Goal: Communication & Community: Answer question/provide support

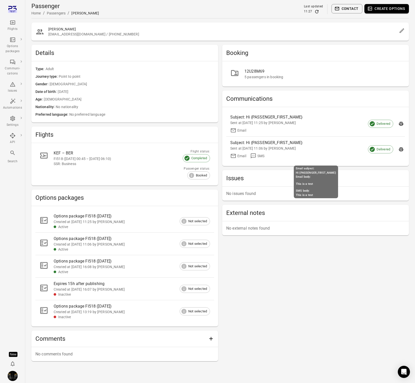
click at [265, 295] on div "Booking 12U28M69 5 passengers in booking Communications Subject: Hi {PASSENGER_…" at bounding box center [315, 203] width 187 height 316
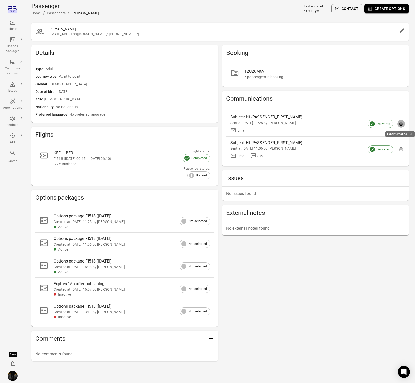
click at [403, 122] on icon "Export email to PDF" at bounding box center [401, 123] width 5 height 5
click at [80, 215] on div "Options package FI518 (2 Sep)" at bounding box center [128, 216] width 148 height 6
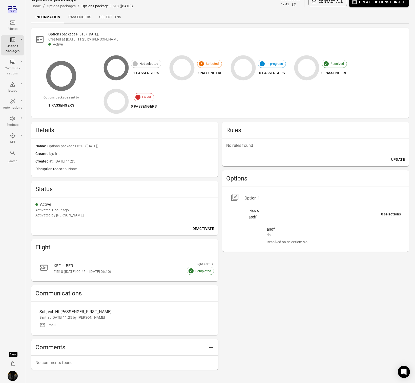
scroll to position [7, 0]
click at [57, 316] on div "Sent at 2 Sep 2025 11:25 by Iris" at bounding box center [124, 317] width 171 height 5
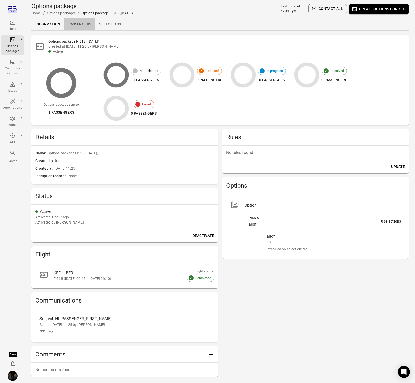
click at [86, 26] on link "Passengers" at bounding box center [79, 24] width 31 height 12
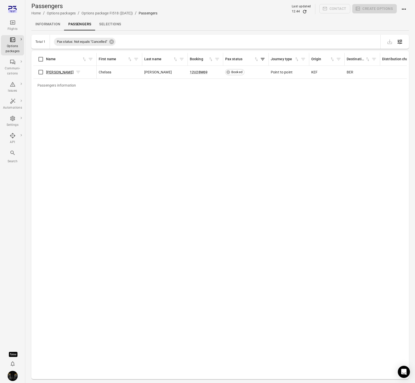
click at [51, 71] on link "Chelsea Jarvis" at bounding box center [60, 72] width 28 height 4
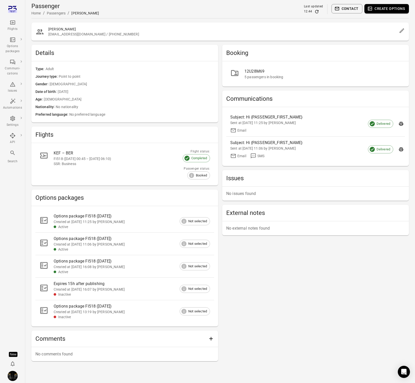
click at [244, 73] on div at bounding box center [237, 74] width 14 height 11
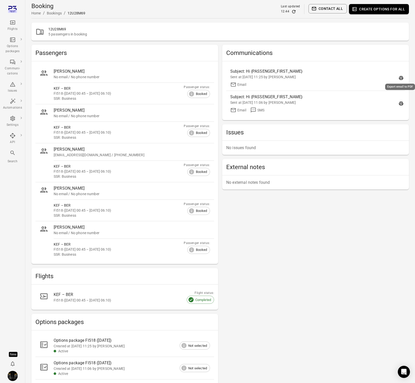
click at [400, 77] on icon "Export email to PDF" at bounding box center [401, 78] width 4 height 4
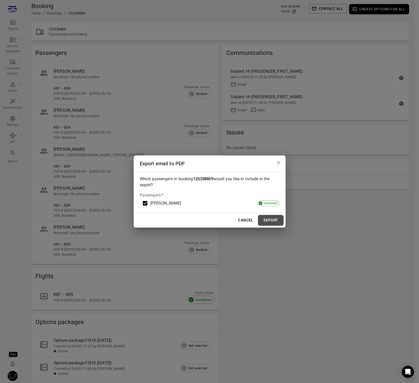
click at [276, 221] on button "Export" at bounding box center [271, 220] width 26 height 11
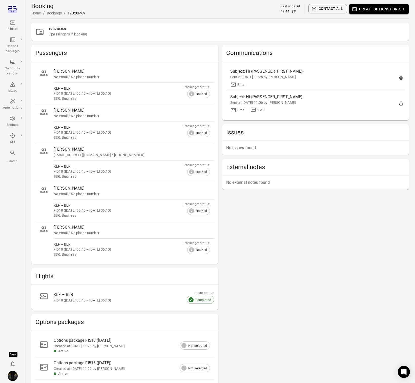
click at [8, 24] on div "Flights" at bounding box center [12, 25] width 19 height 12
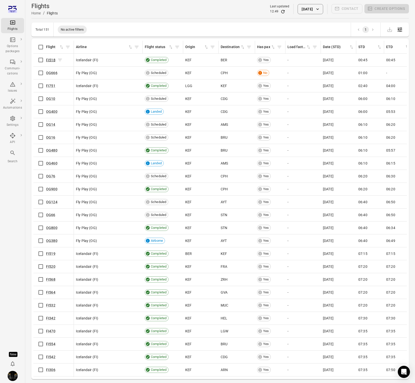
click at [50, 59] on link "FI518" at bounding box center [50, 60] width 9 height 4
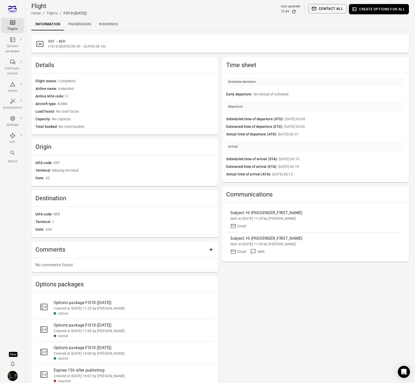
click at [75, 26] on link "Passengers" at bounding box center [79, 24] width 31 height 12
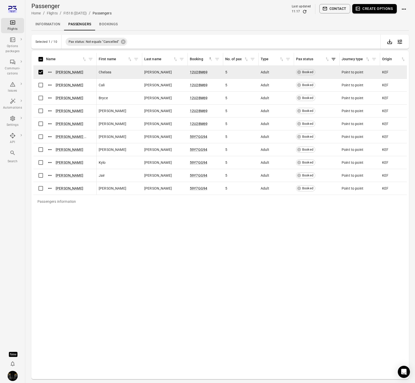
click at [327, 9] on icon "button" at bounding box center [325, 8] width 4 height 3
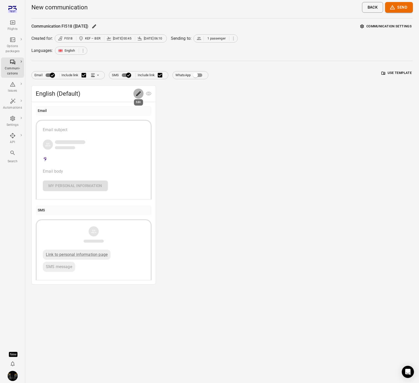
click at [138, 93] on icon "Edit" at bounding box center [138, 94] width 6 height 6
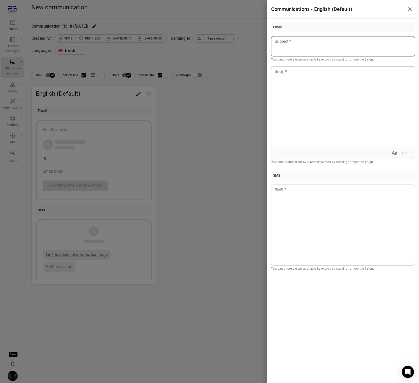
click at [292, 45] on div at bounding box center [343, 46] width 144 height 20
click at [298, 59] on div "Example: [PERSON_NAME]" at bounding box center [303, 60] width 43 height 5
click at [302, 105] on div at bounding box center [342, 107] width 143 height 81
paste div
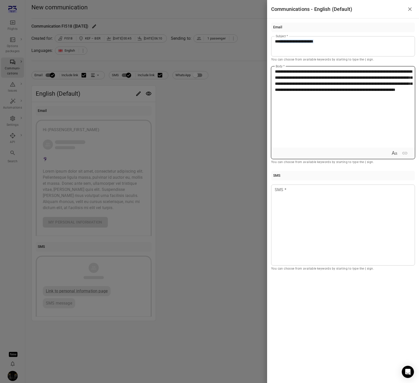
click at [275, 71] on span "**********" at bounding box center [343, 81] width 137 height 22
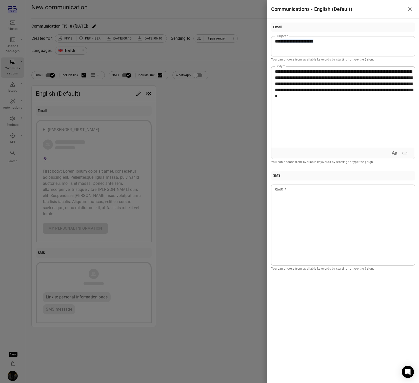
click at [192, 99] on div at bounding box center [209, 191] width 419 height 383
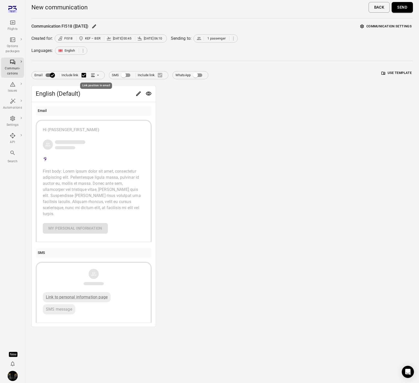
click at [93, 76] on icon "Link position in email" at bounding box center [93, 76] width 4 height 1
click at [97, 95] on icon at bounding box center [95, 94] width 5 height 5
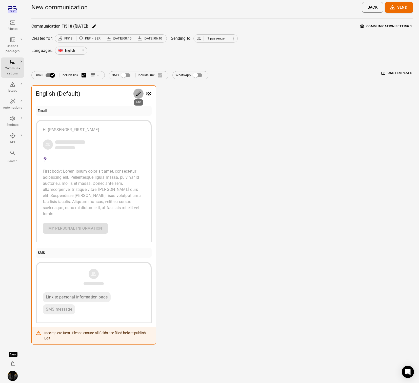
click at [135, 93] on button "Edit" at bounding box center [138, 94] width 10 height 10
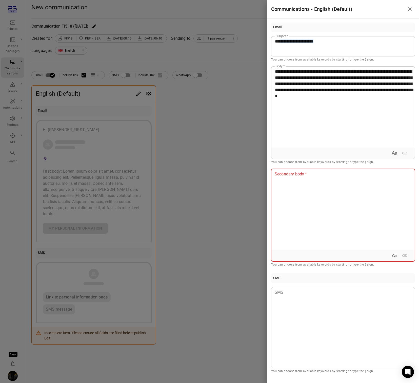
click at [304, 178] on div at bounding box center [342, 209] width 143 height 81
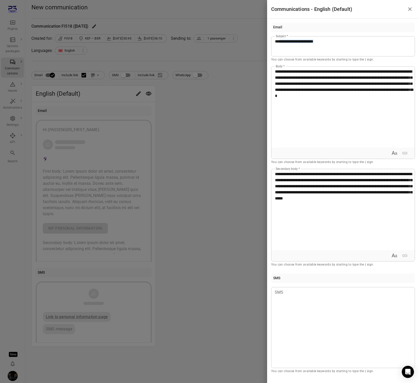
click at [198, 201] on div at bounding box center [209, 191] width 419 height 383
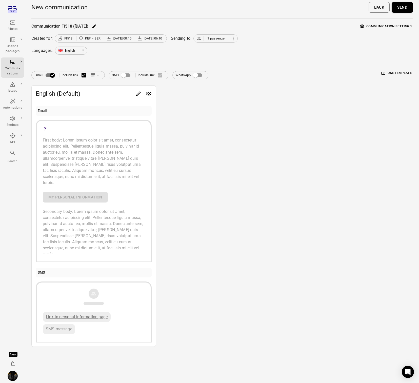
scroll to position [33, 0]
click at [94, 76] on icon "Link position in email" at bounding box center [92, 75] width 5 height 5
click at [95, 85] on icon at bounding box center [96, 84] width 4 height 1
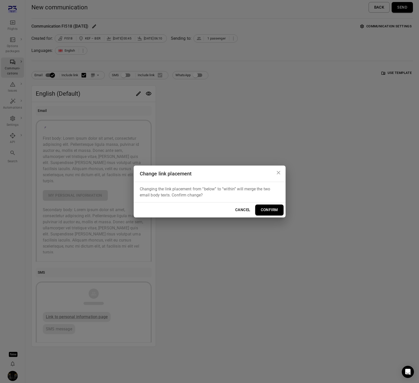
click at [271, 212] on button "Confirm" at bounding box center [269, 209] width 28 height 11
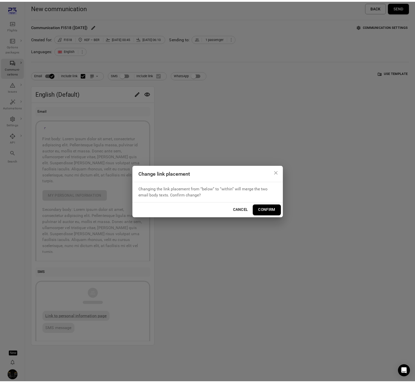
scroll to position [27, 0]
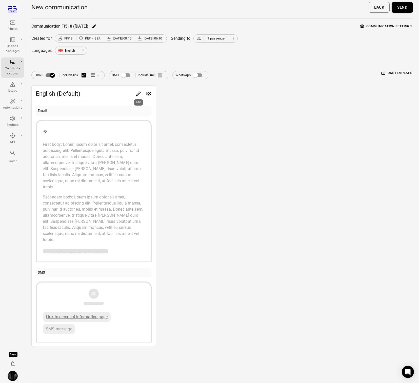
click at [138, 96] on div "Edit" at bounding box center [138, 101] width 10 height 10
click at [137, 93] on icon "Edit" at bounding box center [138, 94] width 6 height 6
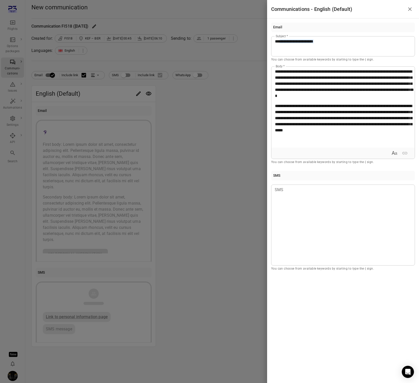
click at [155, 104] on div at bounding box center [209, 191] width 419 height 383
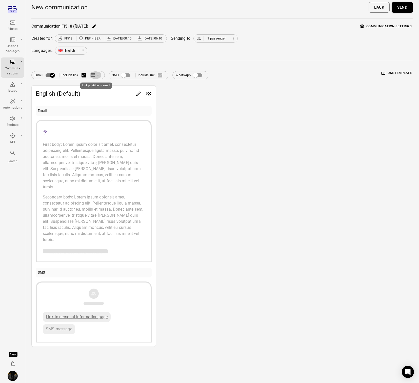
click at [98, 75] on icon "Link position in email" at bounding box center [98, 75] width 2 height 1
click at [103, 93] on li "Link within email body" at bounding box center [118, 94] width 58 height 9
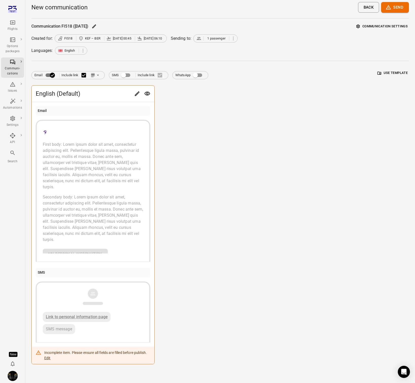
click at [133, 92] on button "Edit" at bounding box center [137, 94] width 10 height 10
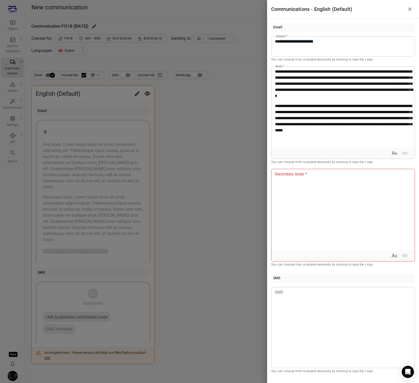
click at [94, 75] on div at bounding box center [209, 191] width 419 height 383
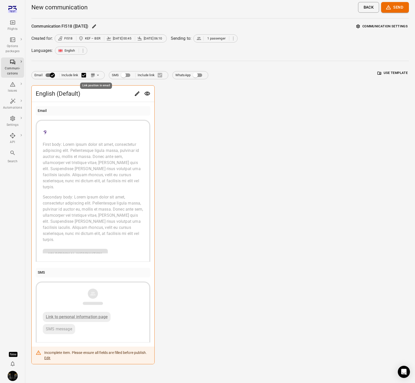
click at [94, 75] on icon "Link position in email" at bounding box center [93, 74] width 4 height 1
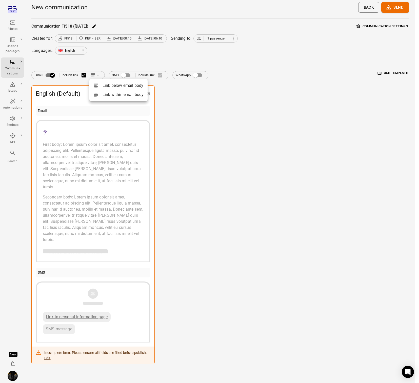
click at [106, 85] on li "Link below email body" at bounding box center [118, 85] width 58 height 9
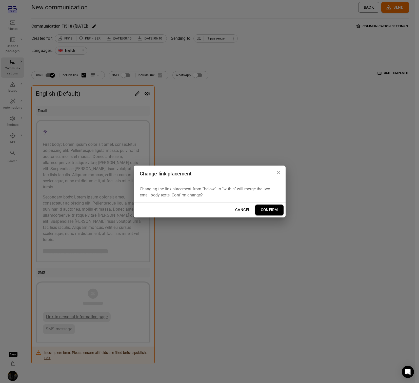
click at [278, 213] on button "Confirm" at bounding box center [269, 209] width 28 height 11
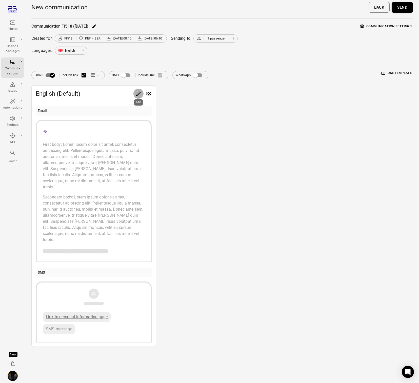
click at [135, 93] on button "Edit" at bounding box center [138, 94] width 10 height 10
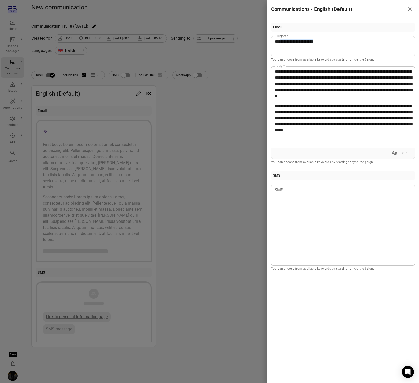
click at [178, 101] on div at bounding box center [209, 191] width 419 height 383
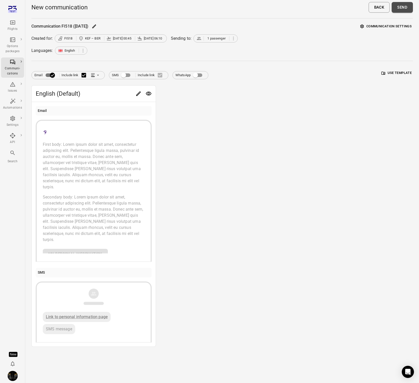
click at [401, 10] on button "Send" at bounding box center [402, 7] width 21 height 11
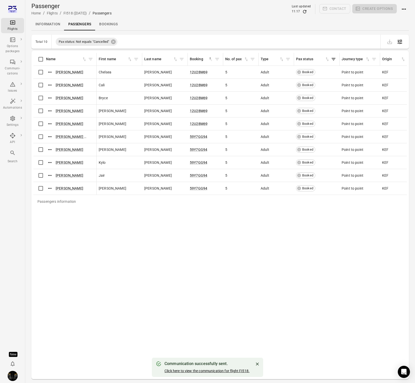
click at [222, 370] on link "Click here to view the communication for flight FI518." at bounding box center [207, 371] width 85 height 4
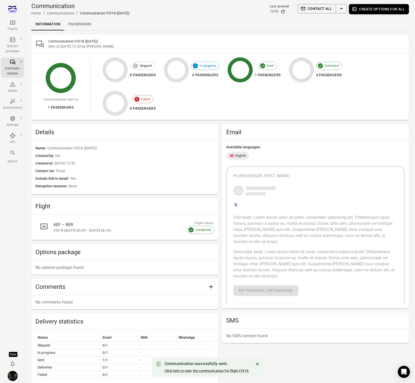
click at [75, 26] on link "Passengers" at bounding box center [79, 24] width 31 height 12
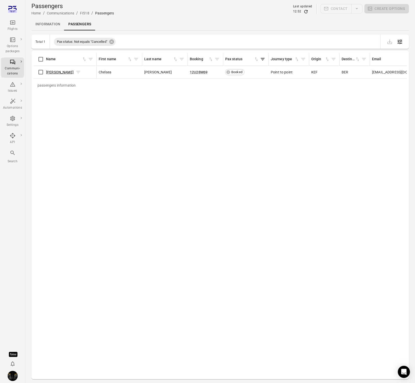
click at [62, 72] on link "Chelsea Jarvis" at bounding box center [60, 72] width 28 height 4
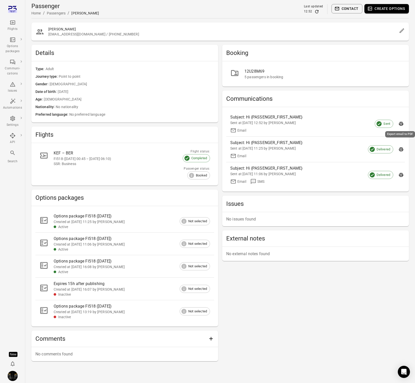
click at [401, 127] on button "Export email to PDF" at bounding box center [401, 124] width 8 height 8
click at [13, 9] on icon "Main navigation" at bounding box center [12, 9] width 9 height 9
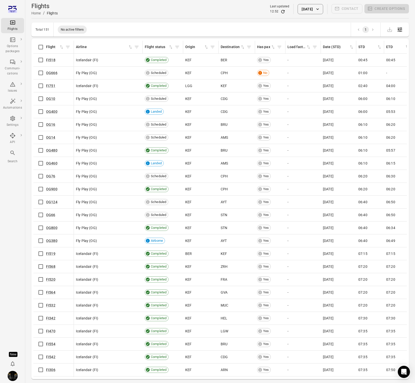
click at [75, 66] on td "Icelandair (FI)" at bounding box center [108, 60] width 69 height 13
click at [51, 60] on link "FI518" at bounding box center [50, 60] width 9 height 4
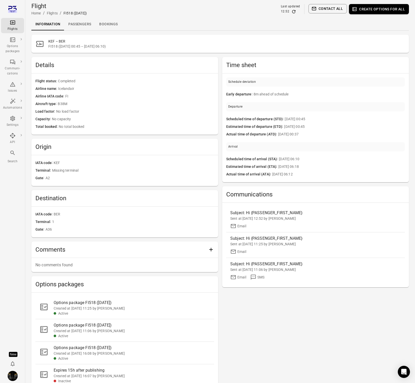
click at [77, 24] on link "Passengers" at bounding box center [79, 24] width 31 height 12
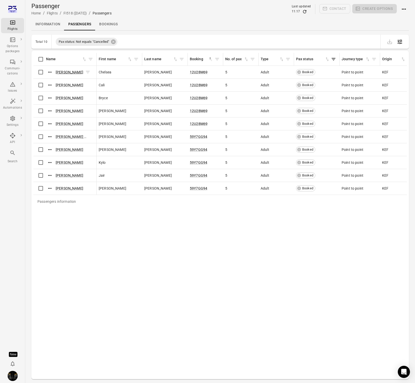
click at [68, 71] on link "Chelsea Jarvis" at bounding box center [70, 72] width 28 height 4
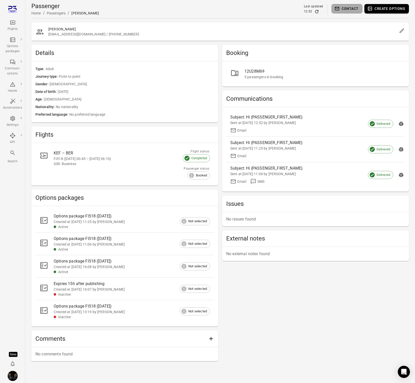
click at [340, 9] on button "Contact" at bounding box center [347, 8] width 31 height 9
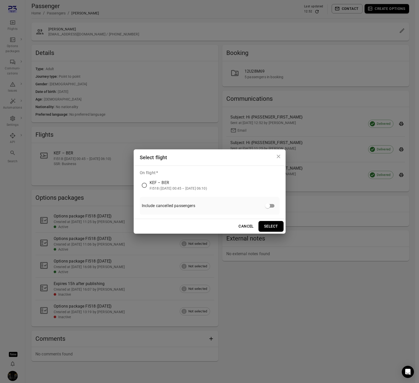
drag, startPoint x: 186, startPoint y: 185, endPoint x: 210, endPoint y: 199, distance: 27.3
click at [186, 185] on div "KEF – BER" at bounding box center [178, 183] width 57 height 6
click at [270, 221] on button "Select" at bounding box center [270, 226] width 25 height 11
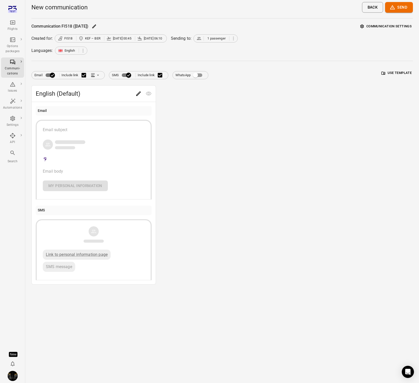
click at [389, 72] on button "Use template" at bounding box center [396, 73] width 33 height 8
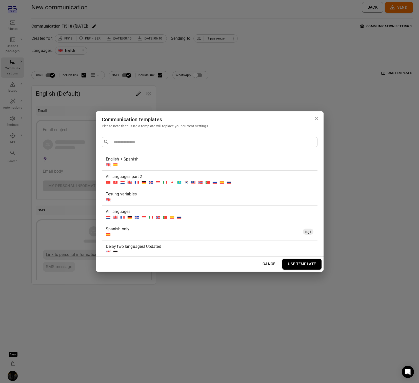
click at [134, 197] on div "Testing variables" at bounding box center [209, 194] width 206 height 6
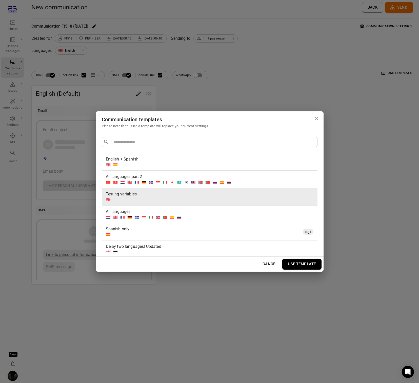
click at [295, 262] on button "Use template" at bounding box center [301, 264] width 39 height 11
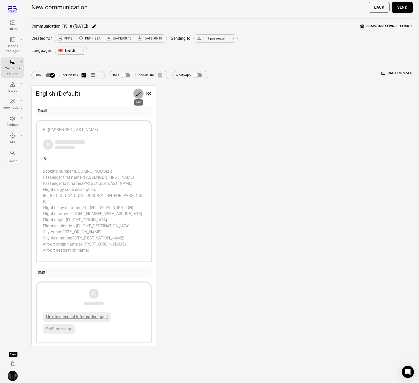
click at [137, 93] on icon "Edit" at bounding box center [138, 94] width 6 height 6
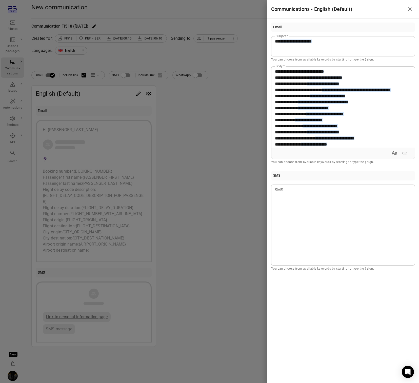
scroll to position [109, 0]
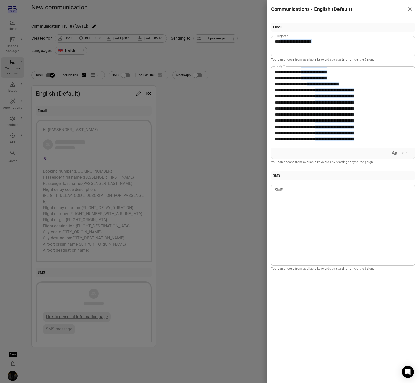
click at [190, 133] on div at bounding box center [209, 191] width 419 height 383
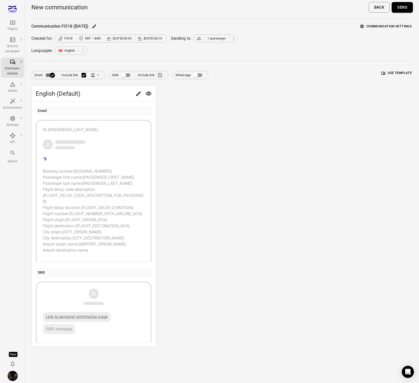
click at [95, 77] on icon "Link position in email" at bounding box center [92, 75] width 5 height 5
click at [103, 95] on li "Link within email body" at bounding box center [118, 94] width 58 height 9
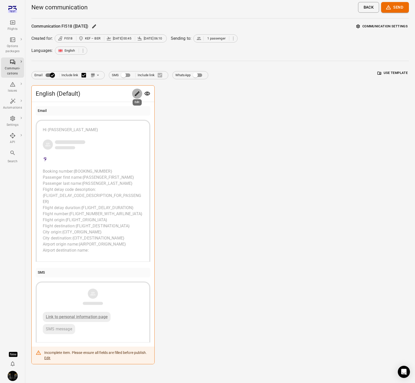
click at [138, 94] on icon "Edit" at bounding box center [137, 94] width 6 height 6
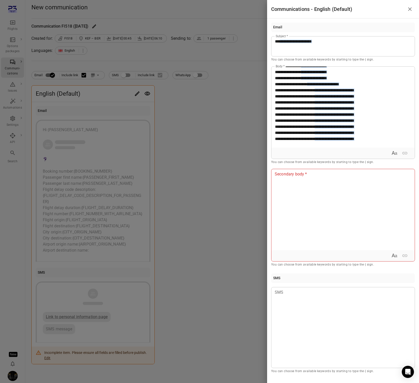
click at [191, 111] on div at bounding box center [209, 191] width 419 height 383
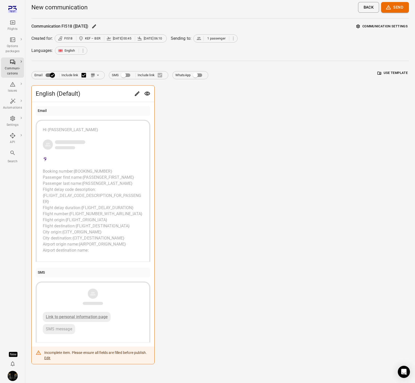
click at [11, 25] on icon "Main navigation" at bounding box center [13, 22] width 6 height 6
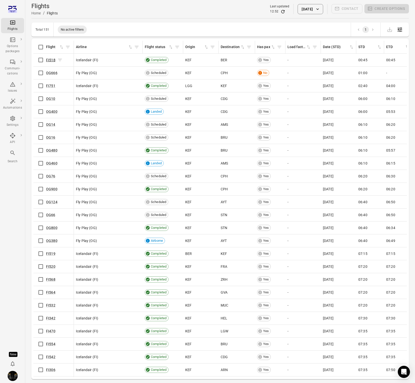
click at [53, 58] on link "FI518" at bounding box center [50, 60] width 9 height 4
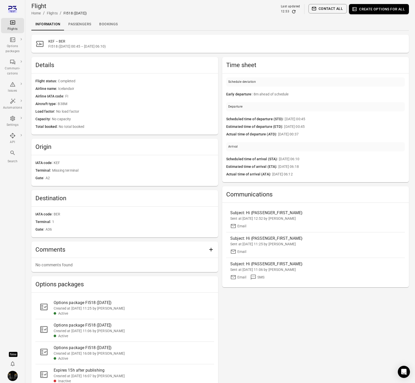
click at [74, 26] on link "Passengers" at bounding box center [79, 24] width 31 height 12
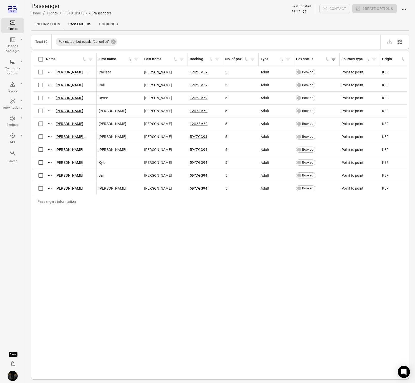
click at [71, 74] on link "Chelsea Jarvis" at bounding box center [70, 72] width 28 height 4
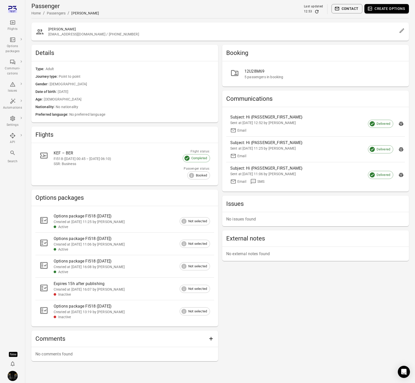
click at [345, 6] on button "Contact" at bounding box center [347, 8] width 31 height 9
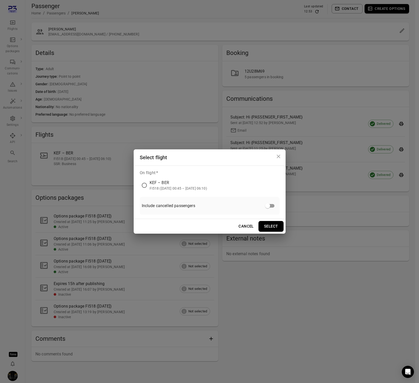
click at [170, 184] on div "KEF – BER" at bounding box center [178, 183] width 57 height 6
click at [284, 227] on div "Cancel Select" at bounding box center [210, 226] width 152 height 15
click at [277, 225] on button "Select" at bounding box center [270, 226] width 25 height 11
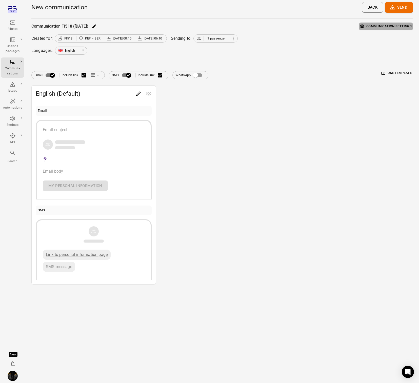
click at [383, 24] on button "Communication settings" at bounding box center [386, 27] width 54 height 8
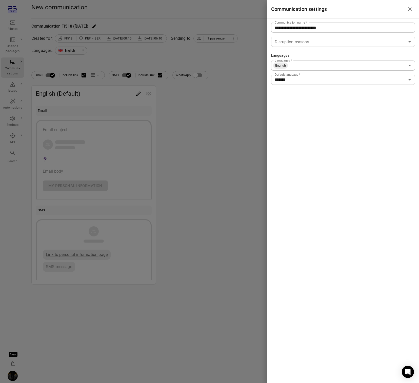
click at [317, 66] on input "Languages   *" at bounding box center [346, 65] width 117 height 7
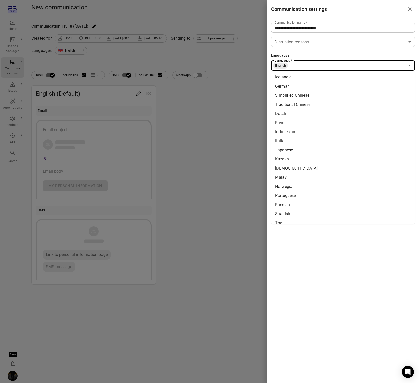
click at [307, 75] on li "Icelandic" at bounding box center [343, 77] width 144 height 9
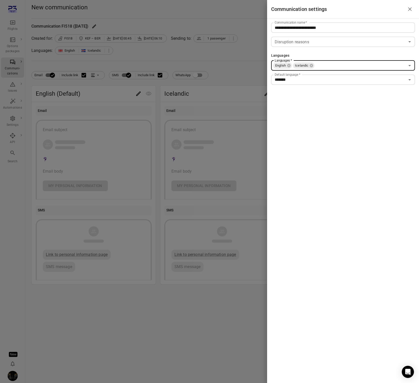
click at [200, 95] on div at bounding box center [209, 191] width 419 height 383
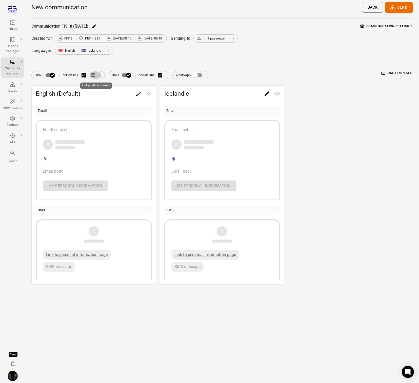
click at [93, 76] on icon "Link position in email" at bounding box center [93, 76] width 4 height 1
click at [81, 97] on div at bounding box center [209, 191] width 419 height 383
click at [138, 94] on icon "Edit" at bounding box center [138, 94] width 6 height 6
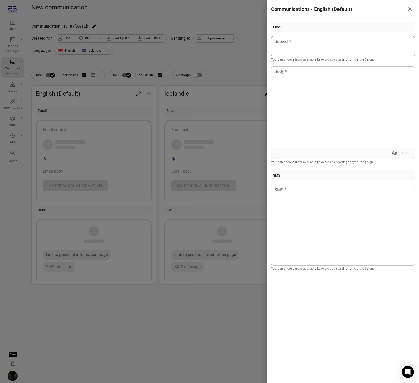
click at [325, 44] on p at bounding box center [343, 41] width 136 height 6
click at [319, 88] on div at bounding box center [342, 107] width 143 height 81
click at [238, 81] on div at bounding box center [209, 191] width 419 height 383
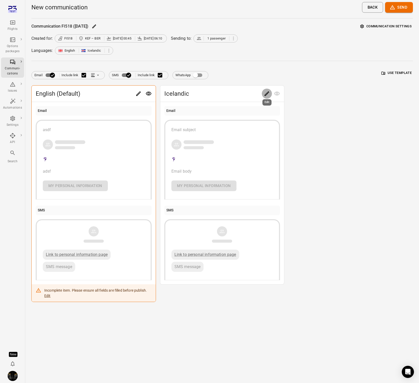
click at [267, 91] on icon "Edit" at bounding box center [267, 94] width 6 height 6
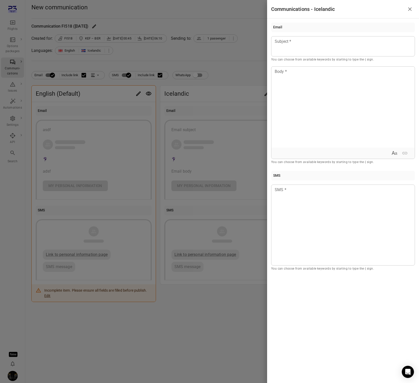
drag, startPoint x: 304, startPoint y: 46, endPoint x: 304, endPoint y: 65, distance: 18.7
click at [304, 46] on div at bounding box center [343, 46] width 144 height 20
drag, startPoint x: 304, startPoint y: 80, endPoint x: 304, endPoint y: 84, distance: 3.3
click at [304, 83] on div at bounding box center [342, 107] width 143 height 81
drag, startPoint x: 221, startPoint y: 87, endPoint x: 99, endPoint y: 104, distance: 122.4
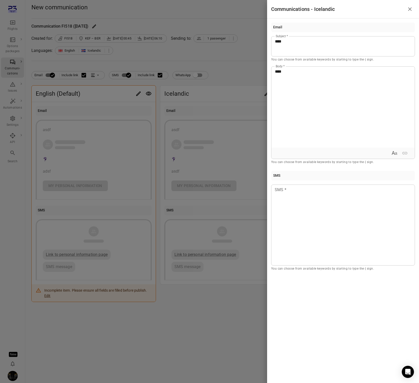
click at [220, 87] on div at bounding box center [209, 191] width 419 height 383
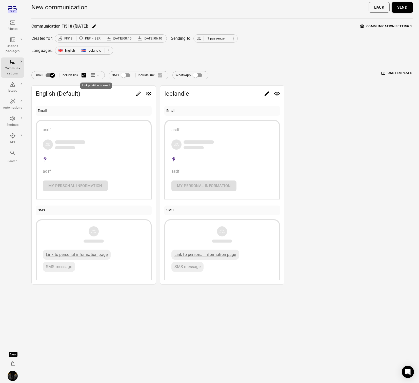
click at [95, 75] on icon "Link position in email" at bounding box center [92, 75] width 5 height 5
click at [105, 93] on li "Link within email body" at bounding box center [118, 94] width 58 height 9
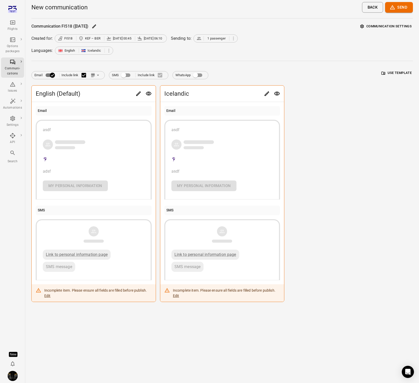
click at [402, 6] on button "Send" at bounding box center [399, 7] width 28 height 11
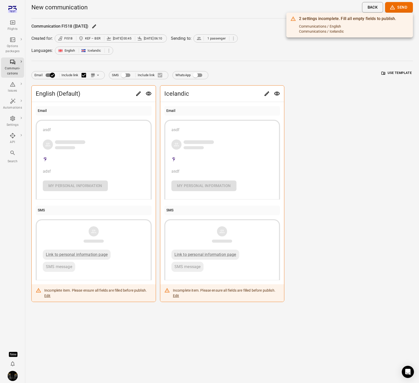
click at [137, 93] on div at bounding box center [209, 191] width 419 height 383
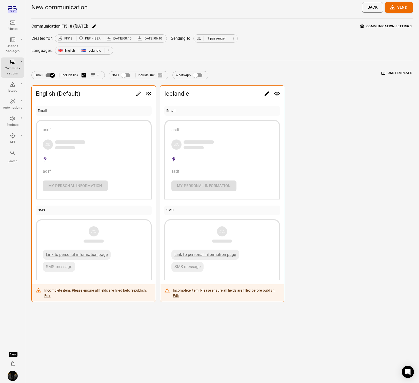
click at [136, 93] on icon "Edit" at bounding box center [138, 94] width 6 height 6
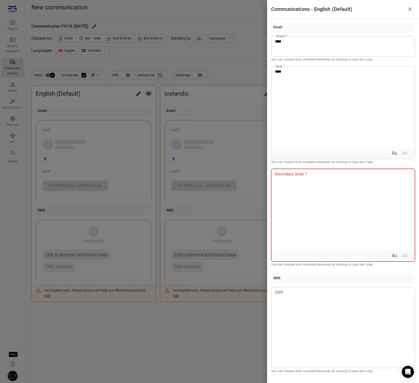
click at [290, 228] on div at bounding box center [342, 209] width 143 height 81
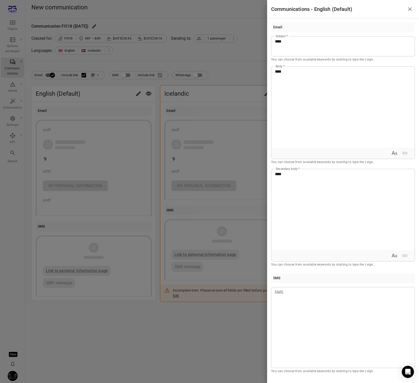
click at [223, 128] on div at bounding box center [209, 191] width 419 height 383
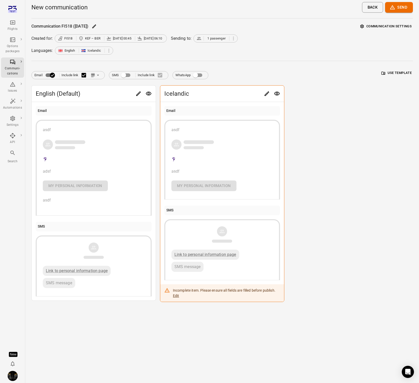
click at [271, 92] on button "Edit" at bounding box center [267, 94] width 10 height 10
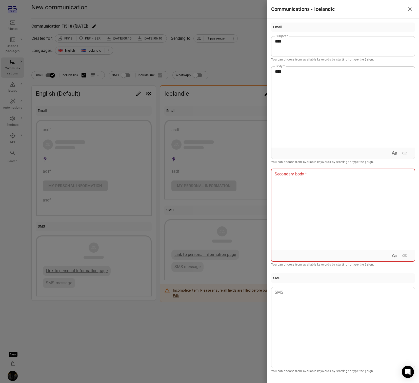
click at [306, 182] on div at bounding box center [342, 209] width 143 height 81
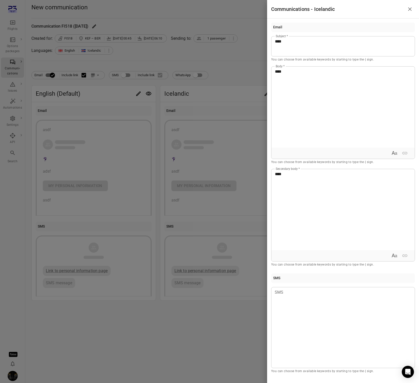
click at [220, 57] on div at bounding box center [209, 191] width 419 height 383
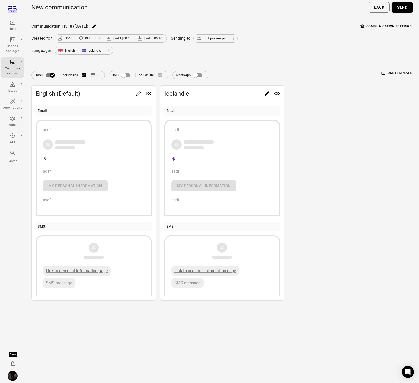
click at [14, 25] on icon "Main navigation" at bounding box center [13, 22] width 6 height 6
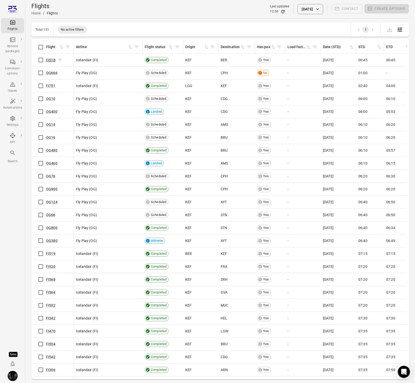
click at [52, 61] on link "FI518" at bounding box center [50, 60] width 9 height 4
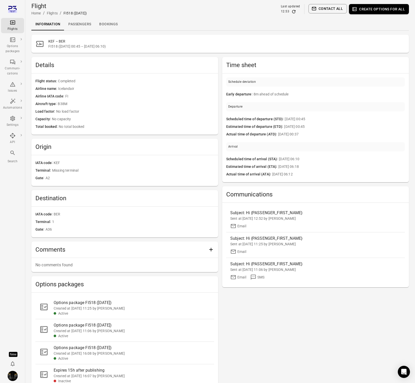
click at [79, 23] on link "Passengers" at bounding box center [79, 24] width 31 height 12
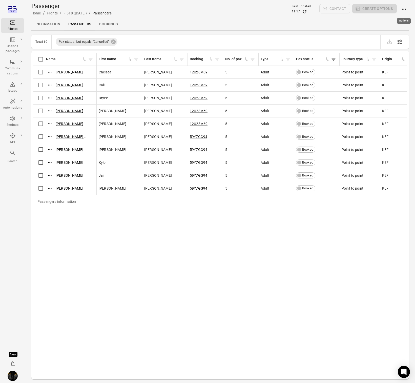
click at [406, 8] on icon "Actions" at bounding box center [404, 9] width 6 height 6
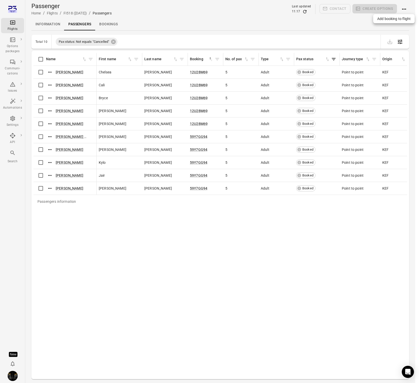
click at [395, 17] on span "Add booking to flight" at bounding box center [393, 18] width 33 height 5
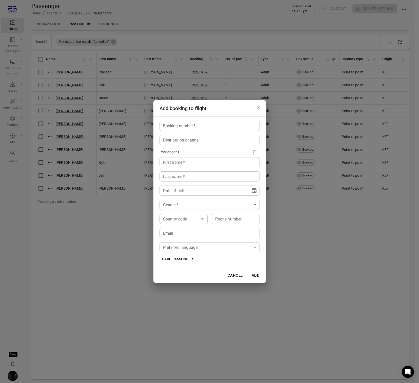
click at [173, 130] on input "Booking number   *" at bounding box center [209, 126] width 100 height 10
type input "*****"
click at [174, 166] on input "First name   *" at bounding box center [209, 162] width 100 height 10
type input "****"
click at [168, 177] on input "Last name   *" at bounding box center [209, 176] width 100 height 10
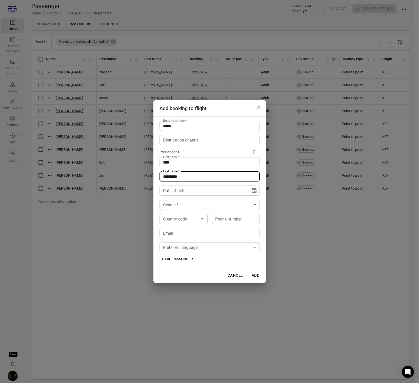
type input "*********"
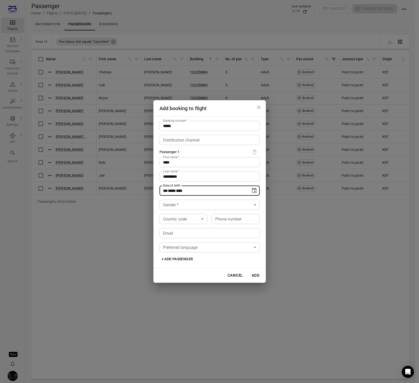
click at [173, 191] on span "****" at bounding box center [172, 191] width 8 height 4
click at [254, 189] on icon "Choose date" at bounding box center [254, 190] width 5 height 5
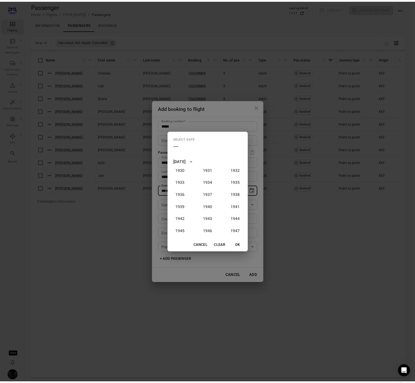
scroll to position [45, 0]
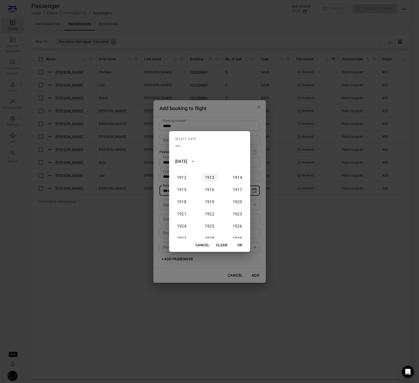
click at [210, 176] on button "1913" at bounding box center [209, 177] width 18 height 9
type input "**********"
click at [238, 242] on button "OK" at bounding box center [240, 244] width 16 height 9
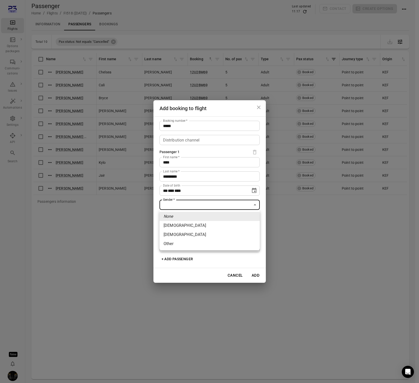
click at [176, 204] on body "Flights Options packages Communi-cations Issues Automations Settings API Search…" at bounding box center [209, 199] width 419 height 399
click at [177, 223] on li "[DEMOGRAPHIC_DATA]" at bounding box center [209, 225] width 100 height 9
type input "******"
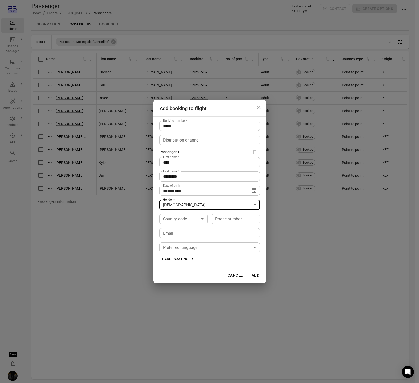
click at [198, 247] on body "Flights Options packages Communi-cations Issues Automations Settings API Search…" at bounding box center [209, 199] width 419 height 399
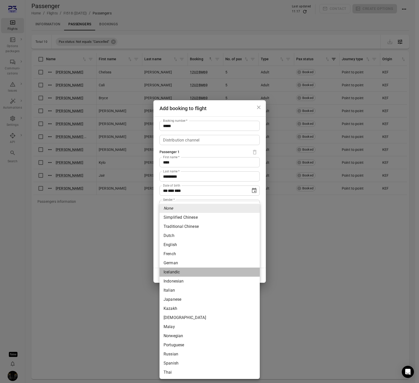
click at [171, 273] on li "Icelandic" at bounding box center [209, 272] width 100 height 9
type input "*********"
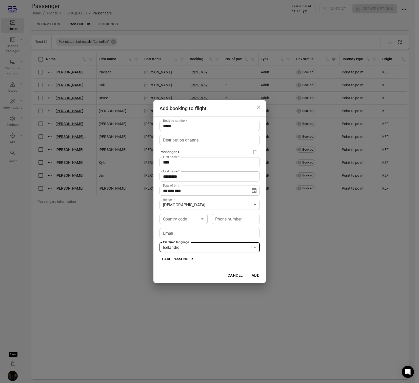
drag, startPoint x: 256, startPoint y: 274, endPoint x: 261, endPoint y: 282, distance: 9.8
click at [256, 274] on button "Add" at bounding box center [256, 275] width 16 height 11
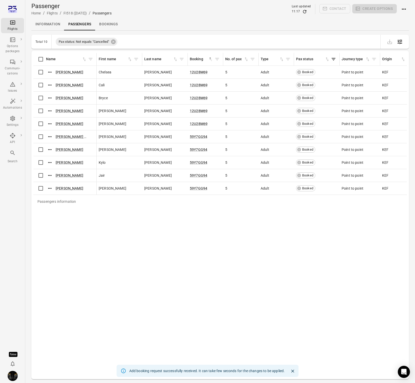
click at [303, 11] on icon "Refresh data" at bounding box center [304, 11] width 3 height 3
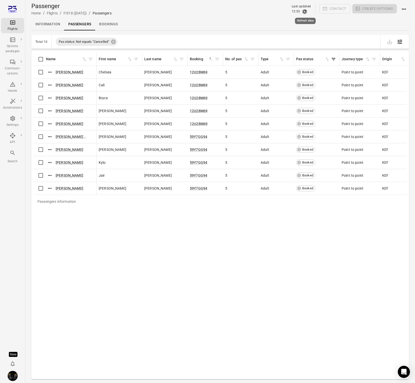
click at [306, 11] on icon "Refresh data" at bounding box center [304, 11] width 3 height 3
click at [306, 10] on icon "Refresh data" at bounding box center [304, 11] width 3 height 3
click at [73, 203] on link "Iris Icelandic" at bounding box center [66, 201] width 20 height 4
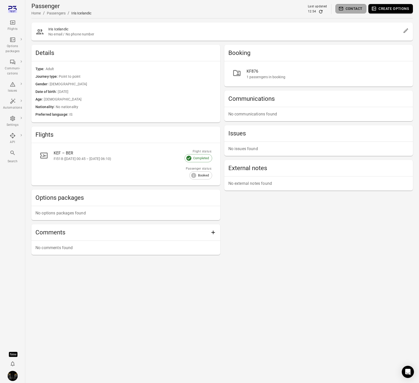
click at [353, 8] on button "Contact" at bounding box center [350, 8] width 31 height 9
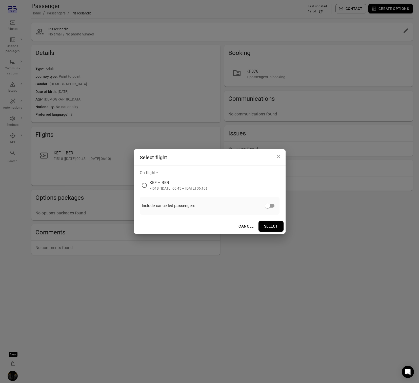
click at [163, 183] on div "KEF – BER" at bounding box center [178, 183] width 57 height 6
click at [274, 225] on button "Select" at bounding box center [270, 226] width 25 height 11
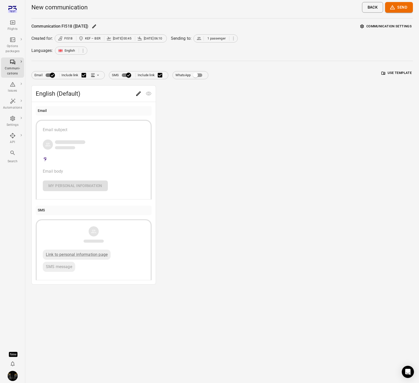
click at [380, 26] on button "Communication settings" at bounding box center [386, 27] width 54 height 8
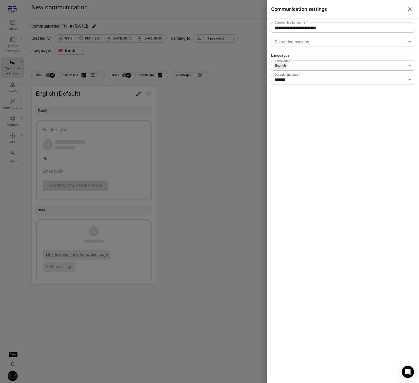
click at [306, 65] on input "Languages   *" at bounding box center [346, 65] width 117 height 7
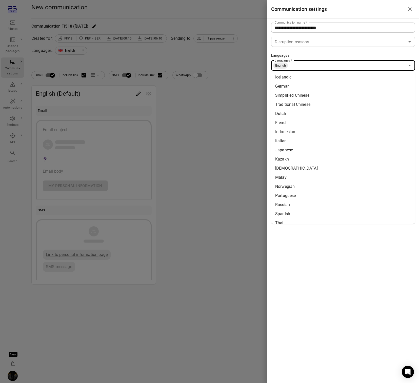
click at [301, 77] on li "Icelandic" at bounding box center [343, 77] width 144 height 9
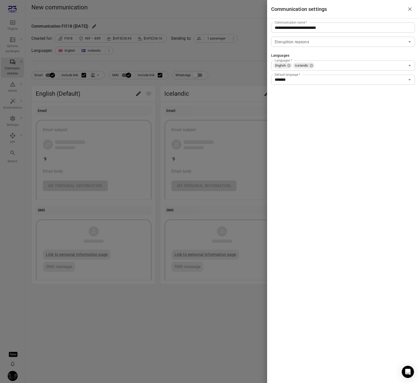
click at [192, 107] on div at bounding box center [209, 191] width 419 height 383
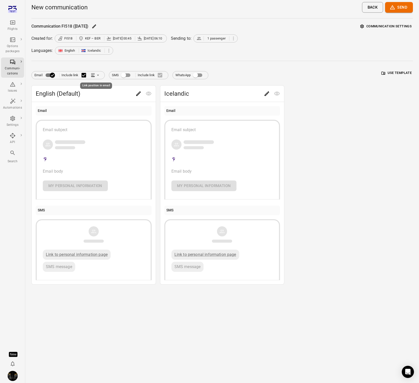
click at [97, 75] on icon "Link position in email" at bounding box center [97, 75] width 5 height 5
click at [101, 93] on div at bounding box center [97, 94] width 9 height 5
click at [134, 92] on button "Edit" at bounding box center [138, 94] width 10 height 10
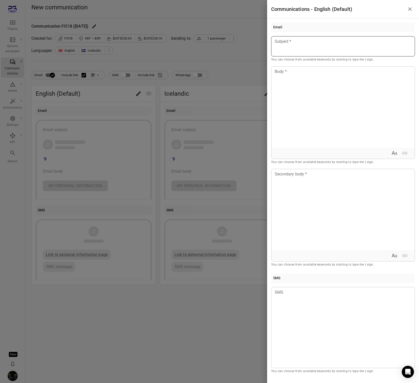
click at [309, 43] on p at bounding box center [343, 41] width 136 height 6
click at [307, 81] on div at bounding box center [342, 107] width 143 height 81
click at [305, 186] on div at bounding box center [342, 209] width 143 height 81
click at [188, 93] on div at bounding box center [209, 191] width 419 height 383
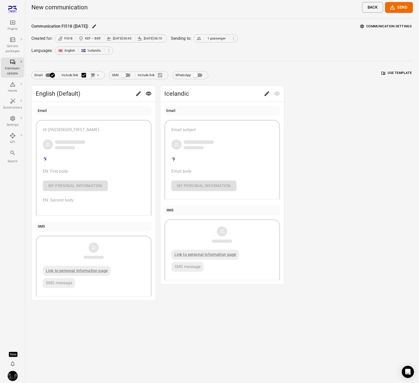
click at [266, 94] on icon "Edit" at bounding box center [266, 93] width 5 height 5
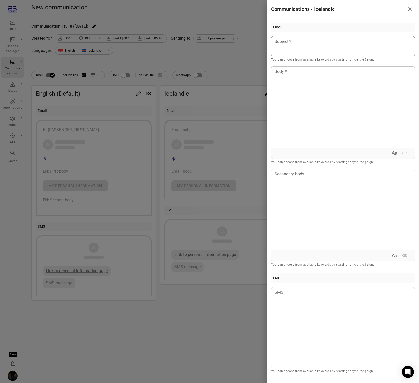
click at [297, 49] on div at bounding box center [343, 46] width 144 height 20
click at [296, 62] on div "Example: [PERSON_NAME]" at bounding box center [305, 60] width 43 height 5
click at [296, 79] on div at bounding box center [342, 107] width 143 height 81
click at [297, 172] on div "Secondary body Secondary body *" at bounding box center [343, 215] width 144 height 93
click at [227, 105] on div at bounding box center [209, 191] width 419 height 383
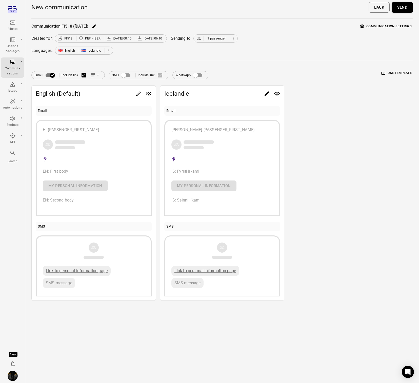
click at [398, 5] on button "Send" at bounding box center [402, 7] width 21 height 11
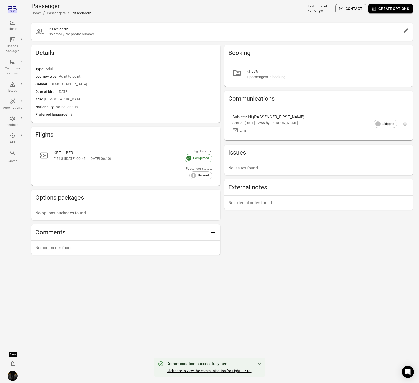
click at [213, 370] on link "Click here to view the communication for flight FI518." at bounding box center [208, 371] width 85 height 4
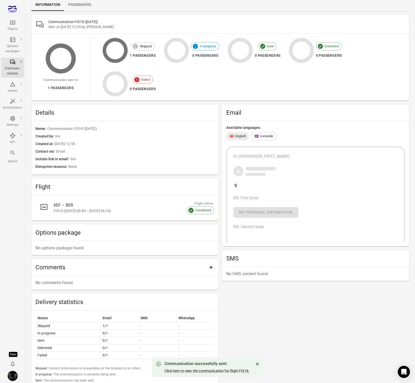
scroll to position [20, 0]
click at [263, 134] on span "Icelandic" at bounding box center [266, 135] width 13 height 5
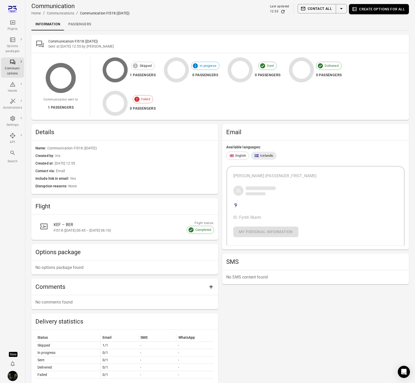
scroll to position [0, 0]
click at [320, 120] on div "Communication FI518 (2 Sep) Sent at 2 Sep 2025 12:55 by Iris Communication sent…" at bounding box center [220, 234] width 378 height 398
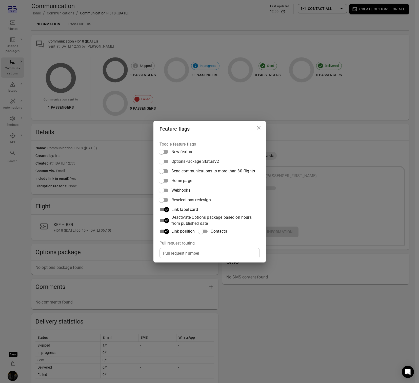
click at [291, 167] on div "Feature flags Toggle feature flags New feature OptionsPackage StatusV2 Send com…" at bounding box center [209, 191] width 419 height 383
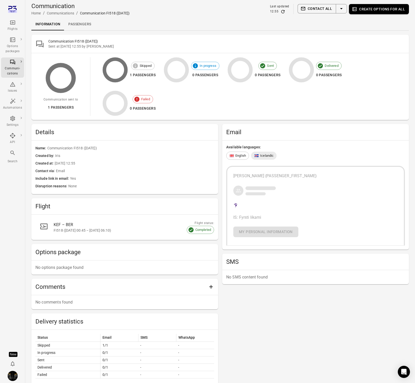
scroll to position [70, 0]
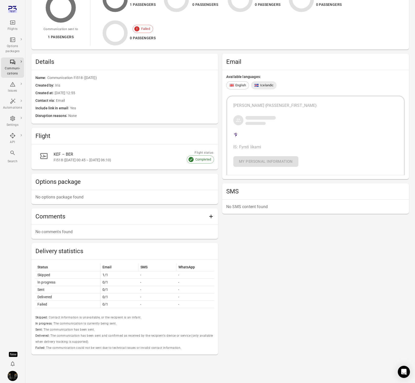
click at [276, 105] on div "[PERSON_NAME] {PASSENGER_FIRST_NAME}" at bounding box center [315, 105] width 165 height 6
click at [239, 86] on span "English" at bounding box center [240, 85] width 11 height 5
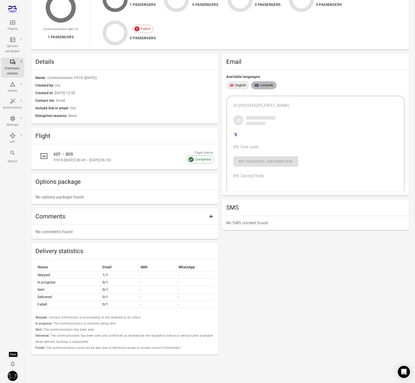
click at [264, 83] on span "Icelandic" at bounding box center [266, 85] width 13 height 5
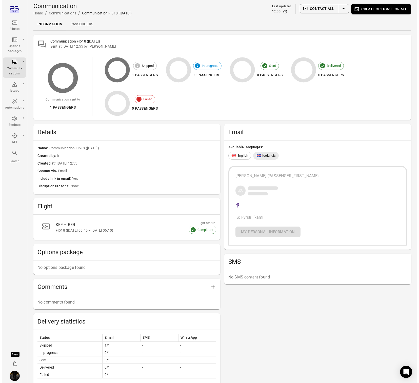
scroll to position [0, 0]
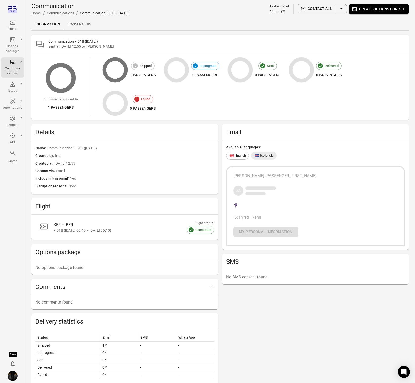
click at [78, 25] on link "Passengers" at bounding box center [79, 24] width 31 height 12
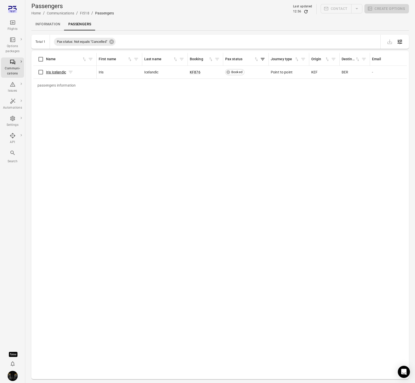
click at [58, 72] on link "Iris Icelandic" at bounding box center [56, 72] width 20 height 4
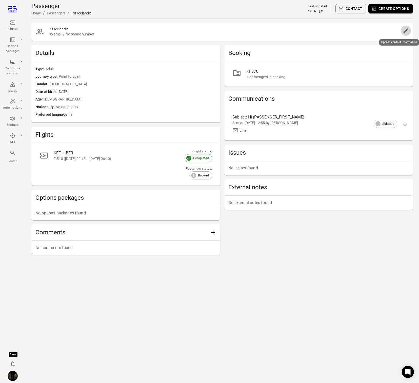
click at [405, 31] on icon "Edit" at bounding box center [405, 30] width 5 height 5
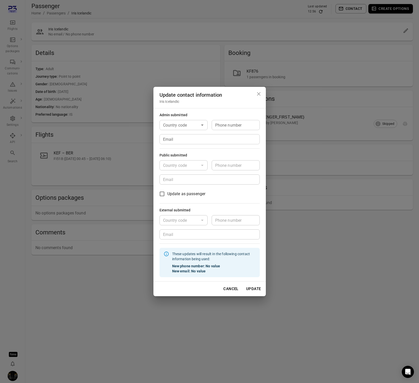
click at [178, 140] on input "Email" at bounding box center [209, 139] width 100 height 10
type input "**********"
click at [249, 290] on button "Update" at bounding box center [253, 288] width 20 height 11
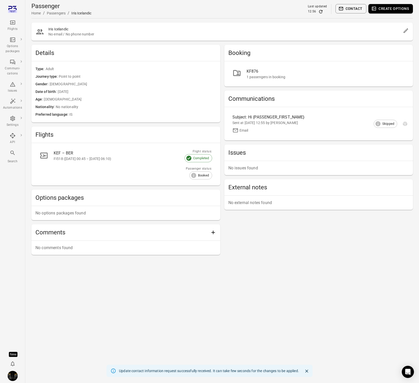
click at [147, 27] on h2 "Iris Icelandic" at bounding box center [224, 29] width 352 height 5
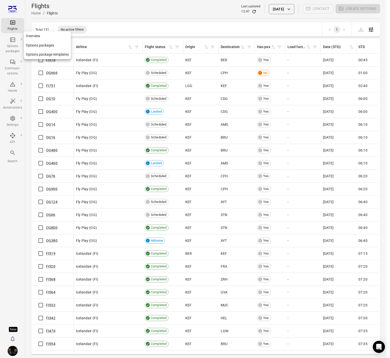
click at [16, 43] on div "Options packages" at bounding box center [12, 45] width 19 height 17
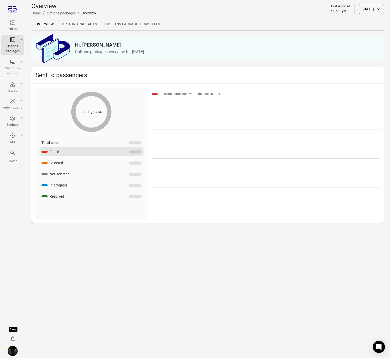
click at [82, 26] on link "Options packages" at bounding box center [79, 24] width 43 height 12
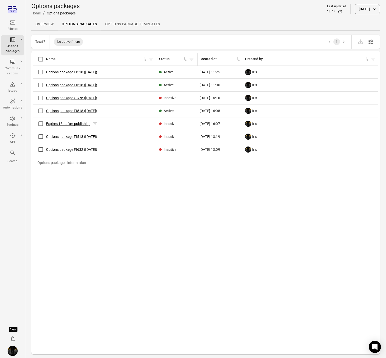
click at [67, 124] on link "Expires 15h after publishing" at bounding box center [68, 124] width 45 height 4
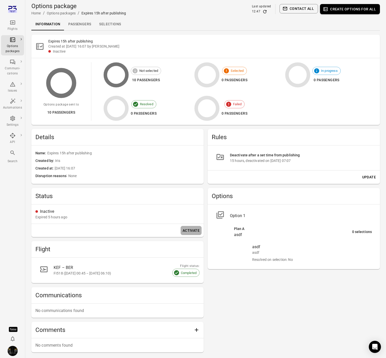
click at [196, 231] on button "Activate" at bounding box center [191, 230] width 21 height 9
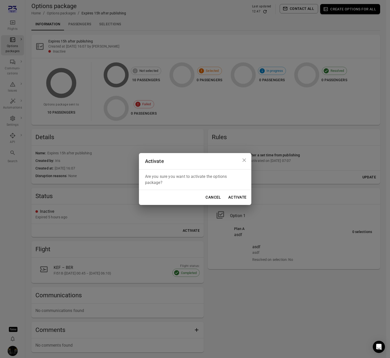
click at [233, 197] on button "Activate" at bounding box center [237, 197] width 24 height 11
click at [244, 158] on icon "Close dialog" at bounding box center [244, 160] width 6 height 6
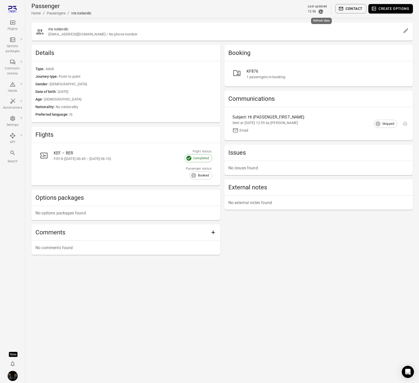
click at [321, 12] on icon "Refresh data" at bounding box center [320, 11] width 5 height 5
click at [113, 60] on div "Details" at bounding box center [125, 53] width 189 height 16
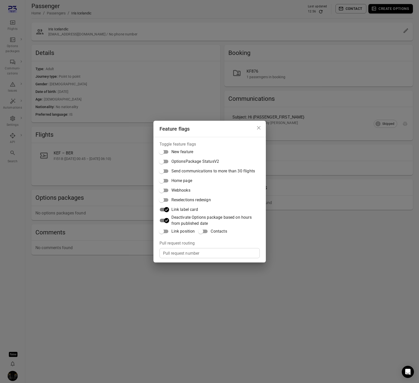
click at [174, 232] on span "Link position" at bounding box center [183, 231] width 24 height 6
click at [332, 42] on div "Feature flags Toggle feature flags New feature OptionsPackage StatusV2 Send com…" at bounding box center [209, 191] width 419 height 383
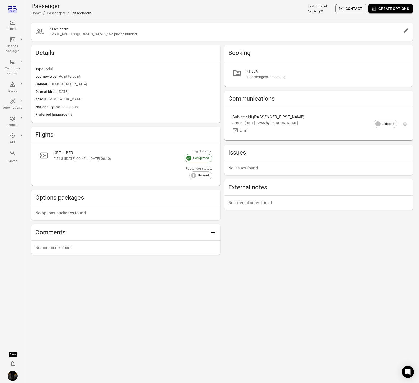
click at [386, 8] on button "Create options" at bounding box center [390, 8] width 45 height 9
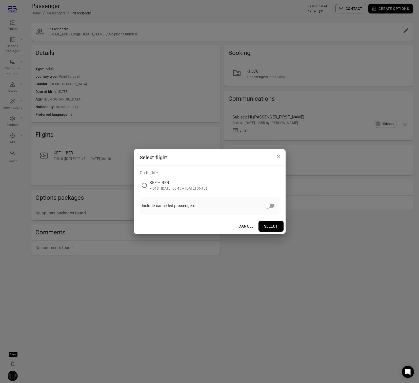
click at [285, 125] on div "Select flight On flight   * KEF – BER FI518 ([DATE] 00:45 – [DATE] 06:10) Inclu…" at bounding box center [209, 191] width 419 height 383
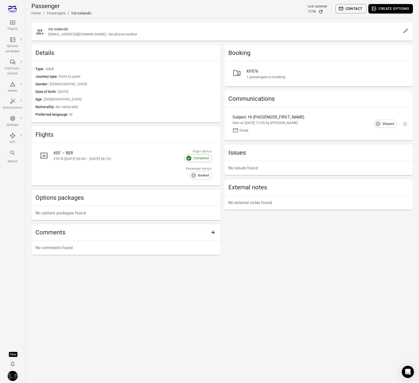
click at [348, 10] on button "Contact" at bounding box center [350, 8] width 31 height 9
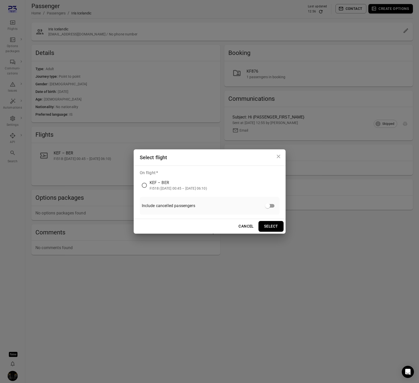
click at [158, 186] on div "FI518 ([DATE] 00:45 – [DATE] 06:10)" at bounding box center [178, 188] width 57 height 5
click at [267, 227] on button "Select" at bounding box center [270, 226] width 25 height 11
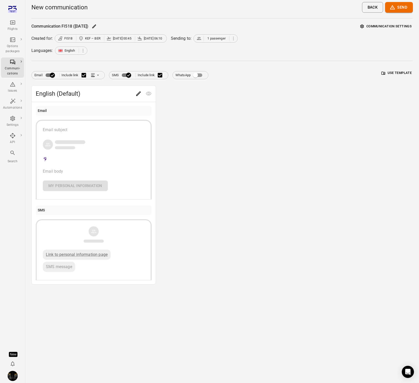
click at [389, 25] on button "Communication settings" at bounding box center [386, 27] width 54 height 8
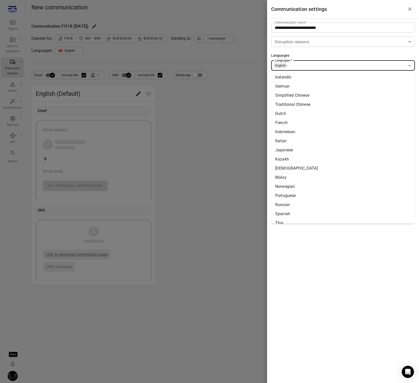
click at [296, 68] on input "Languages   *" at bounding box center [346, 65] width 117 height 7
click at [295, 75] on li "Icelandic" at bounding box center [343, 77] width 144 height 9
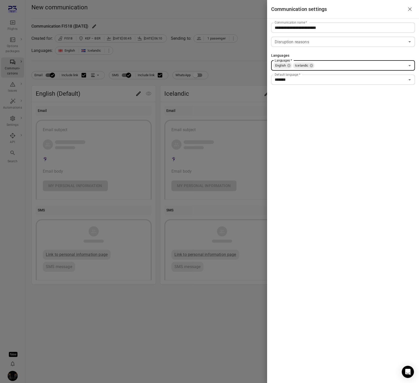
click at [84, 91] on div at bounding box center [209, 191] width 419 height 383
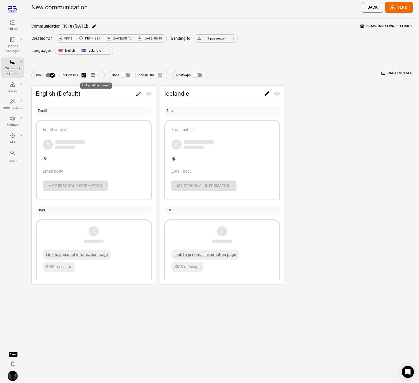
click at [94, 76] on icon "Link position in email" at bounding box center [93, 76] width 4 height 1
click at [101, 95] on div at bounding box center [97, 94] width 9 height 5
click at [137, 94] on icon "Edit" at bounding box center [138, 94] width 6 height 6
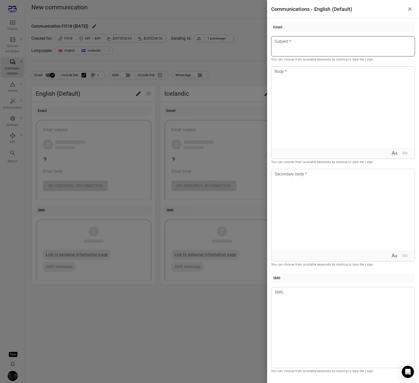
click at [310, 43] on p at bounding box center [343, 41] width 136 height 6
click at [307, 91] on div at bounding box center [342, 107] width 143 height 81
click at [318, 196] on div at bounding box center [342, 209] width 143 height 81
click at [222, 134] on div at bounding box center [209, 191] width 419 height 383
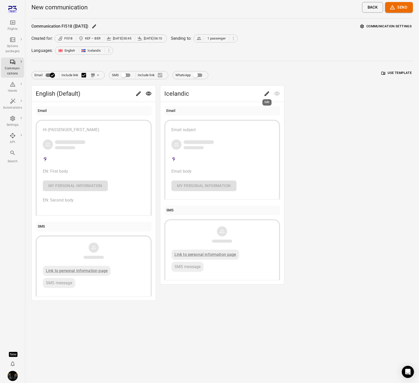
click at [266, 93] on icon "Edit" at bounding box center [267, 94] width 6 height 6
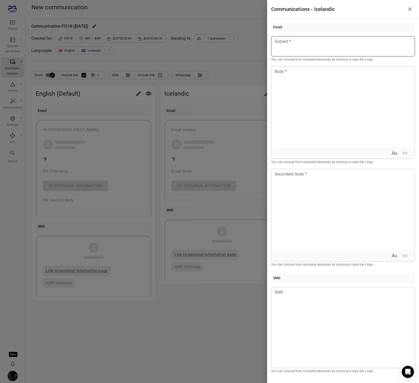
click at [314, 43] on p at bounding box center [343, 41] width 136 height 6
click at [313, 87] on div at bounding box center [342, 107] width 143 height 81
click at [312, 170] on div at bounding box center [342, 209] width 143 height 81
drag, startPoint x: 241, startPoint y: 74, endPoint x: 244, endPoint y: 74, distance: 2.6
click at [241, 74] on div at bounding box center [209, 191] width 419 height 383
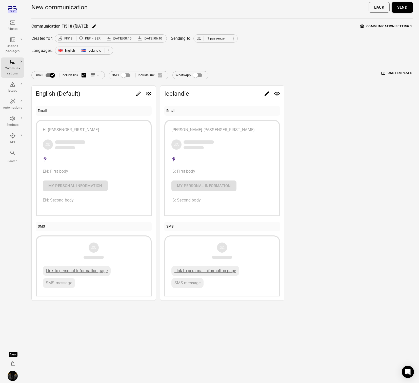
click at [405, 9] on button "Send" at bounding box center [402, 7] width 21 height 11
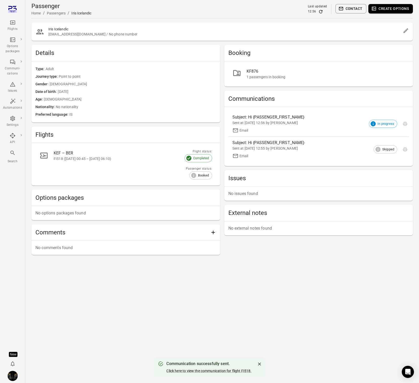
click at [226, 373] on div "Communication successfully sent. Click here to view the communication for fligh…" at bounding box center [208, 367] width 85 height 16
click at [228, 371] on link "Click here to view the communication for flight FI518." at bounding box center [208, 371] width 85 height 4
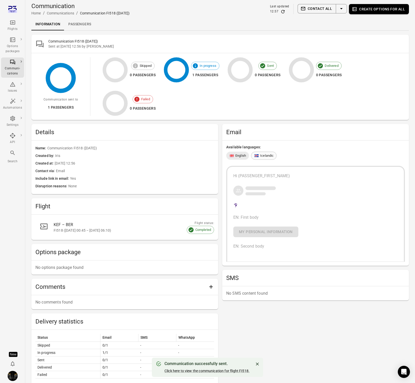
click at [265, 152] on div "Icelandic" at bounding box center [264, 156] width 26 height 8
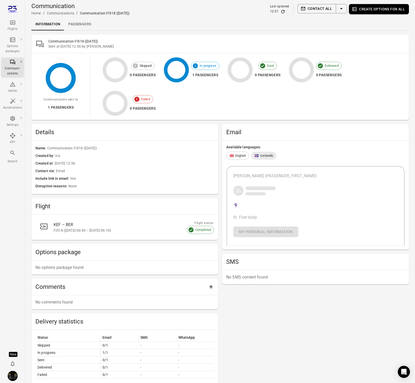
click at [283, 11] on icon "Refresh data" at bounding box center [282, 11] width 5 height 5
click at [240, 290] on div "Email Available languages: English Icelandic [PERSON_NAME] {PASSENGER_FIRST_NAM…" at bounding box center [315, 274] width 187 height 301
click at [240, 293] on div "Email Available languages: English Icelandic [PERSON_NAME] {PASSENGER_FIRST_NAM…" at bounding box center [315, 274] width 187 height 301
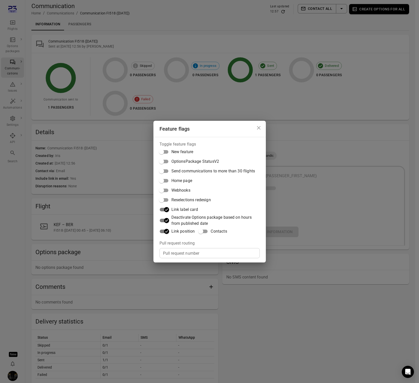
click at [239, 293] on div "Feature flags Toggle feature flags New feature OptionsPackage StatusV2 Send com…" at bounding box center [209, 191] width 419 height 383
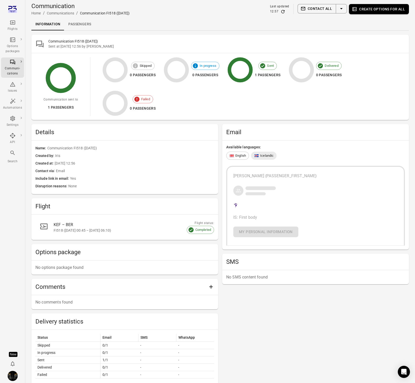
click at [236, 295] on div "Email Available languages: English Icelandic [PERSON_NAME] {PASSENGER_FIRST_NAM…" at bounding box center [315, 274] width 187 height 301
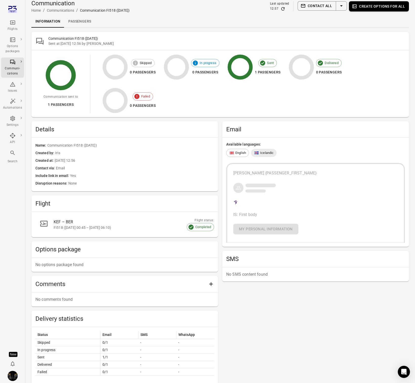
scroll to position [8, 0]
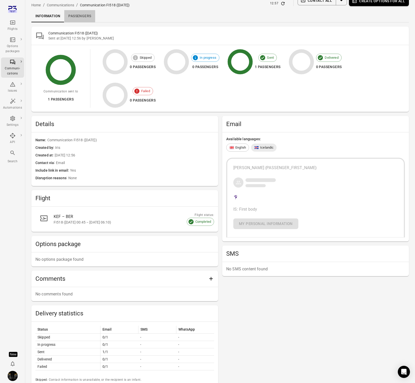
click at [85, 16] on link "Passengers" at bounding box center [79, 16] width 31 height 12
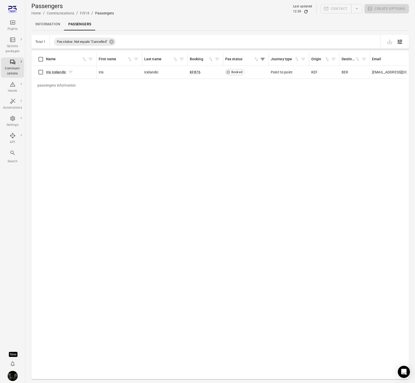
click at [57, 74] on span "Iris Icelandic" at bounding box center [56, 72] width 20 height 5
click at [55, 70] on span "Iris Icelandic" at bounding box center [56, 72] width 20 height 5
click at [55, 71] on link "Iris Icelandic" at bounding box center [56, 72] width 20 height 4
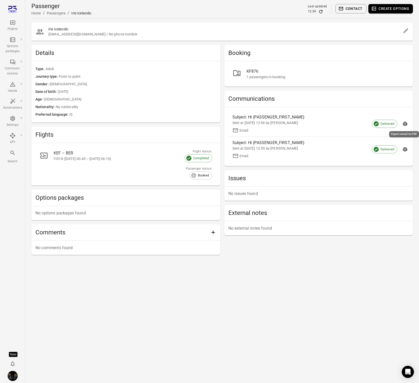
click at [402, 122] on button "Export email to PDF" at bounding box center [405, 124] width 8 height 8
